Goal: Find specific page/section: Find specific page/section

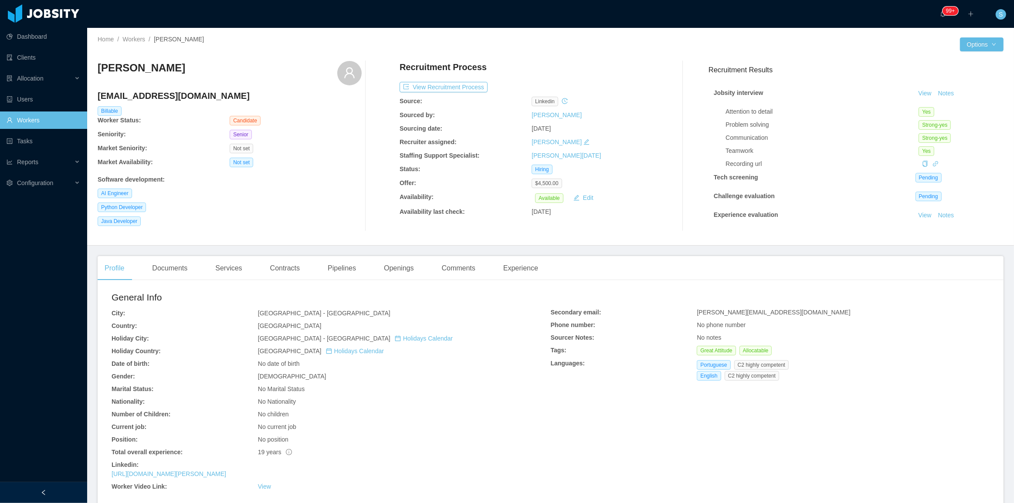
click at [68, 115] on link "Workers" at bounding box center [44, 120] width 74 height 17
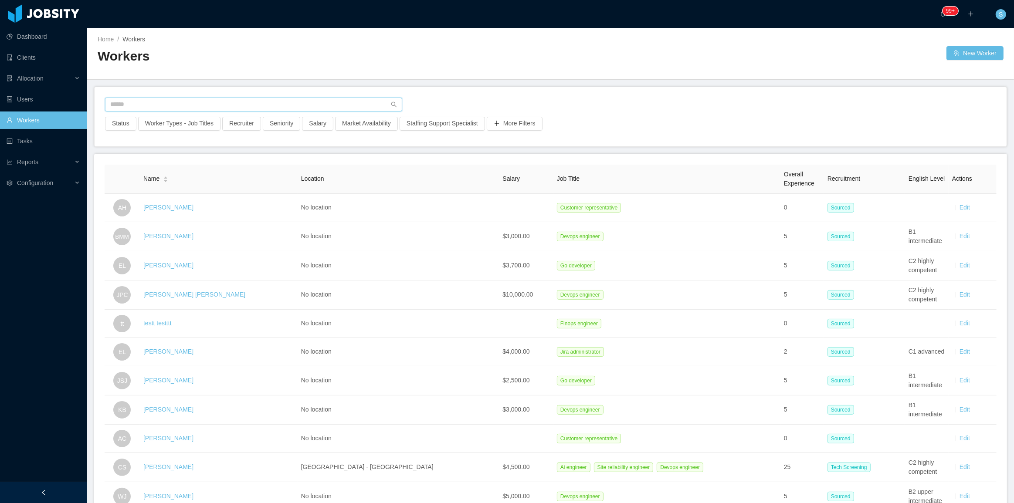
click at [278, 101] on input "text" at bounding box center [253, 105] width 297 height 14
paste input "**********"
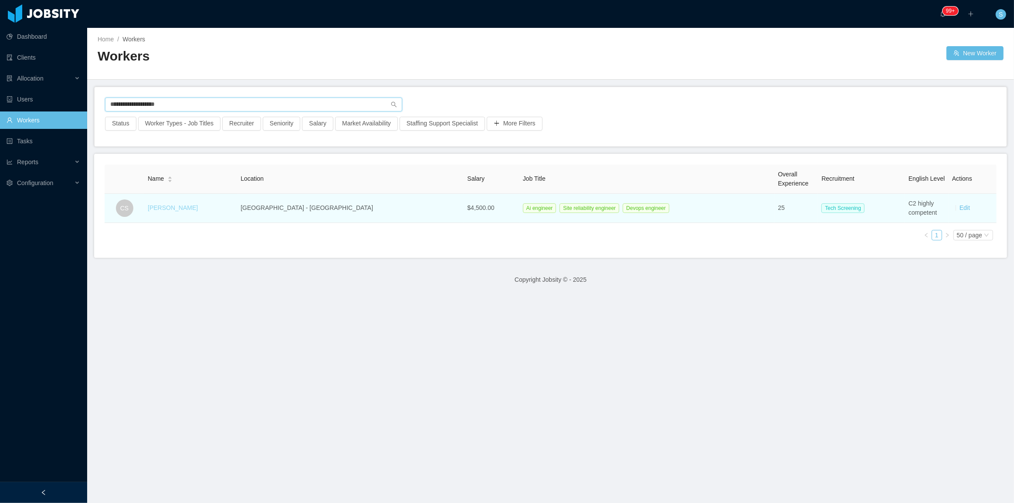
type input "**********"
click at [187, 205] on link "Cesar Schneider" at bounding box center [173, 207] width 50 height 7
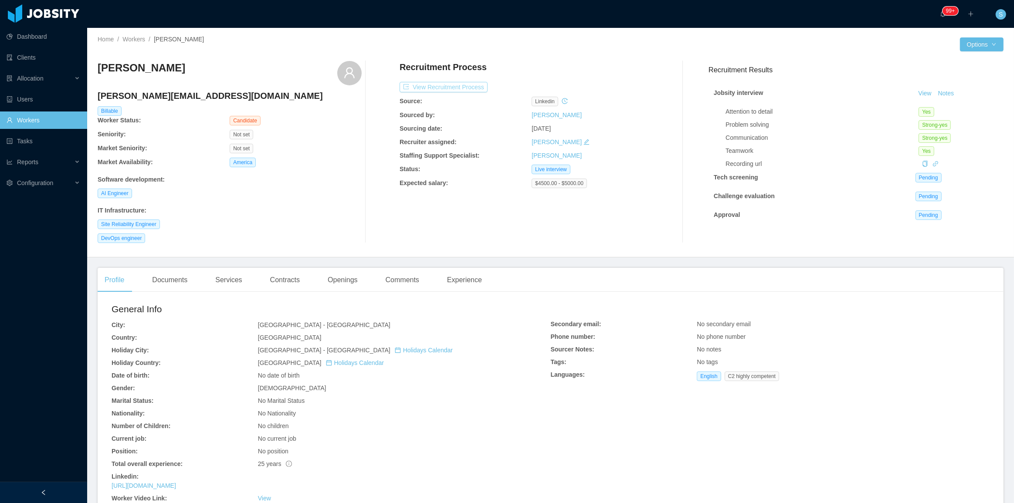
click at [465, 89] on button "View Recruitment Process" at bounding box center [444, 87] width 88 height 10
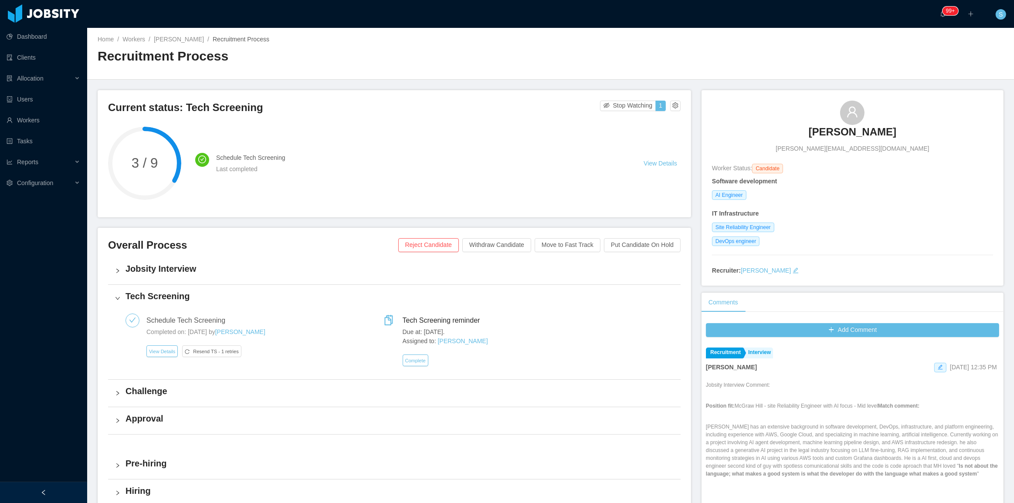
copy h3 "Cesar Schneider"
drag, startPoint x: 811, startPoint y: 115, endPoint x: 599, endPoint y: 170, distance: 219.0
click at [921, 126] on div "Cesar Schneider cesar@eworkslabs.com" at bounding box center [852, 127] width 281 height 53
click at [299, 154] on h4 "Schedule Tech Screening" at bounding box center [419, 158] width 407 height 10
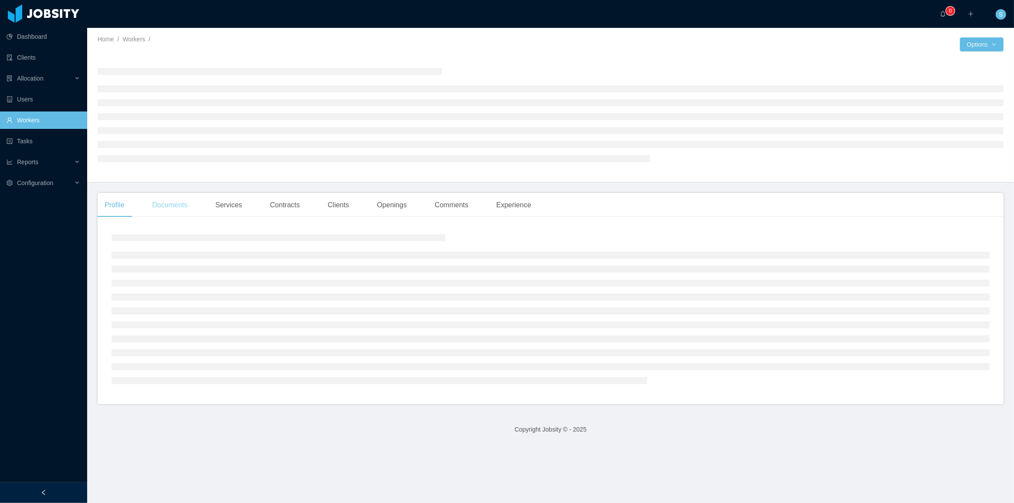
click at [178, 200] on div "Documents" at bounding box center [169, 205] width 49 height 24
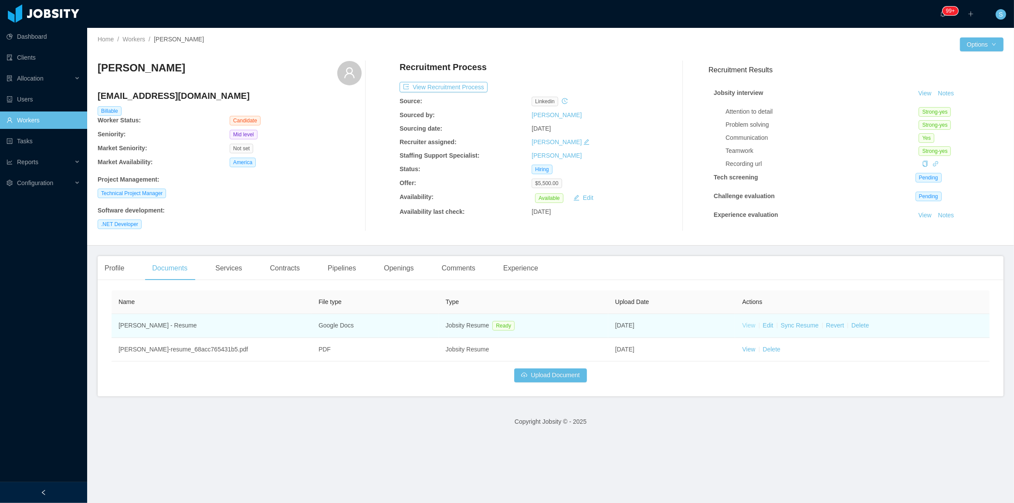
click at [742, 327] on link "View" at bounding box center [748, 325] width 13 height 7
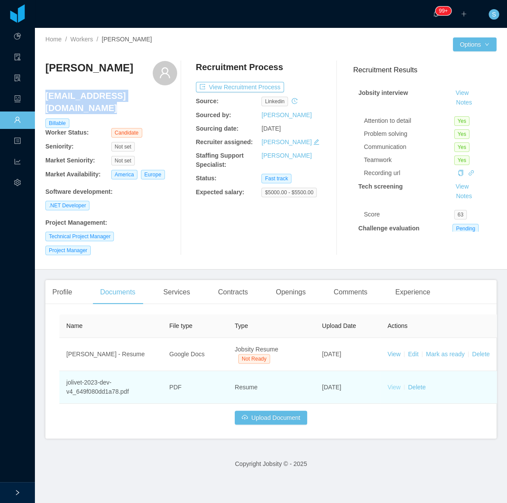
click at [389, 360] on link "View" at bounding box center [393, 387] width 13 height 7
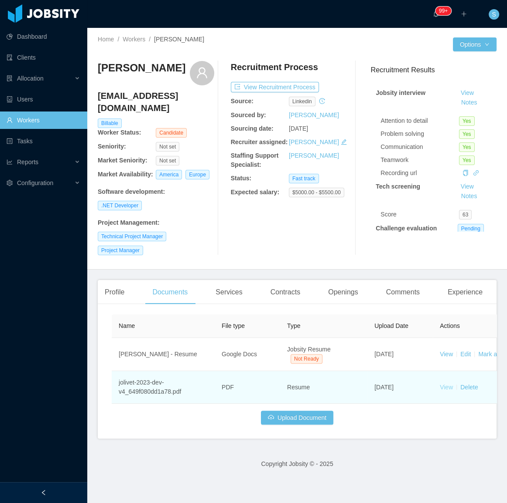
click at [445, 384] on link "View" at bounding box center [445, 387] width 13 height 7
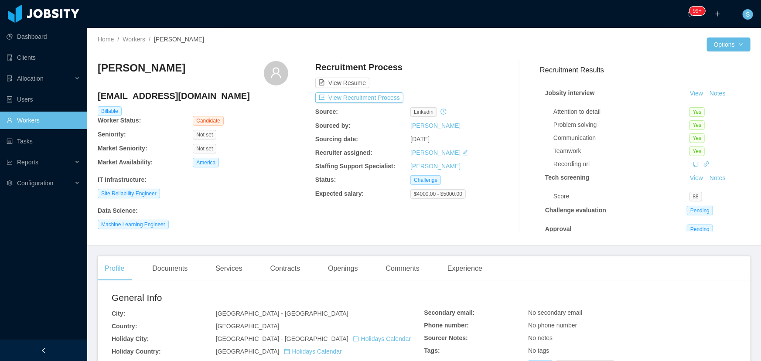
click at [165, 95] on h4 "[EMAIL_ADDRESS][DOMAIN_NAME]" at bounding box center [193, 96] width 190 height 12
copy h4 "[EMAIL_ADDRESS][DOMAIN_NAME]"
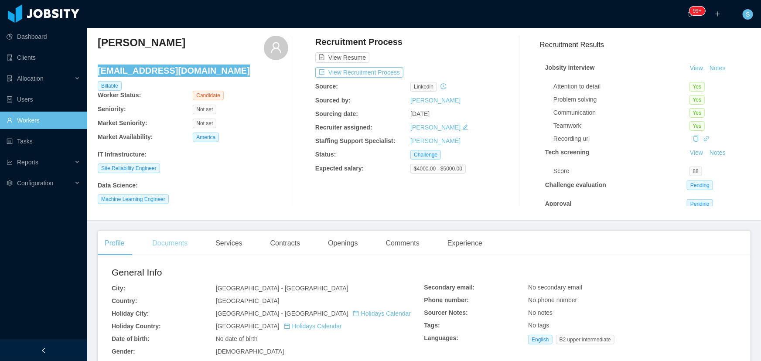
scroll to position [198, 0]
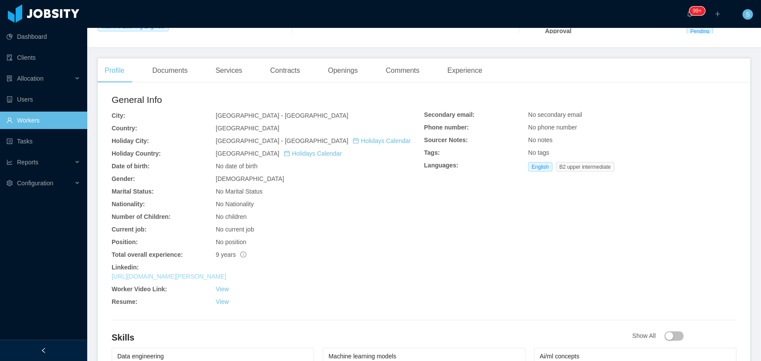
click at [179, 275] on link "https://www.linkedin.com/in/danton-rafael" at bounding box center [169, 276] width 115 height 7
